Goal: Task Accomplishment & Management: Manage account settings

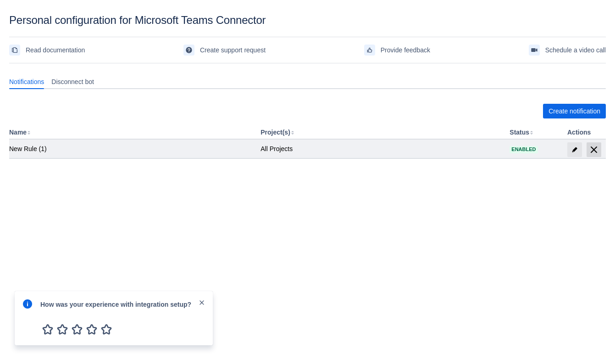
click at [592, 147] on span "delete" at bounding box center [594, 149] width 11 height 11
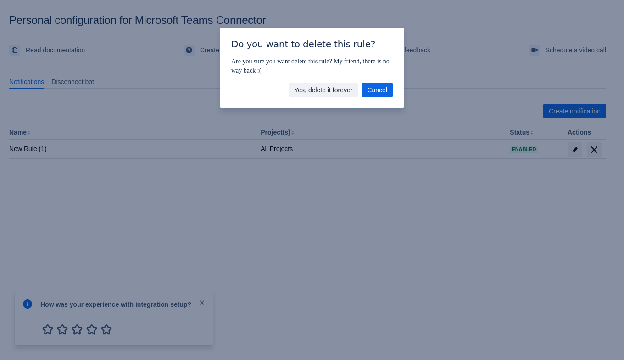
click at [324, 90] on span "Yes, delete it forever" at bounding box center [323, 90] width 58 height 15
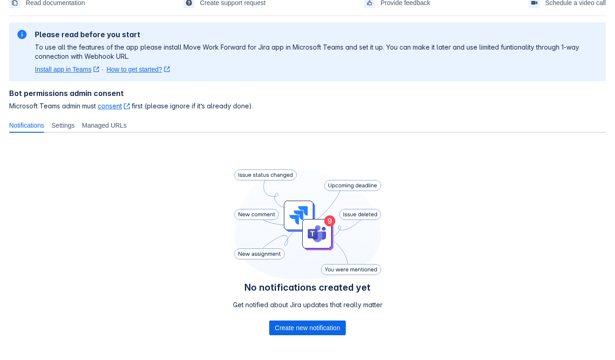
scroll to position [90, 0]
